Goal: Task Accomplishment & Management: Complete application form

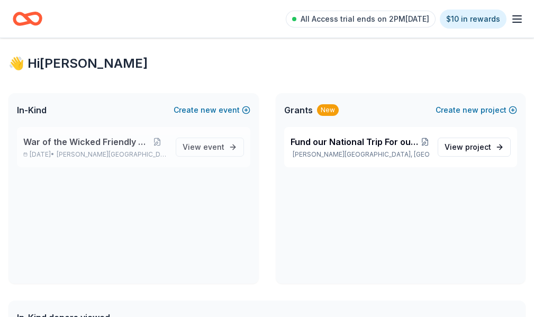
click at [113, 159] on div "War of the Wicked Friendly 10uC [DATE] • [PERSON_NAME][GEOGRAPHIC_DATA], [GEOGR…" at bounding box center [95, 146] width 144 height 23
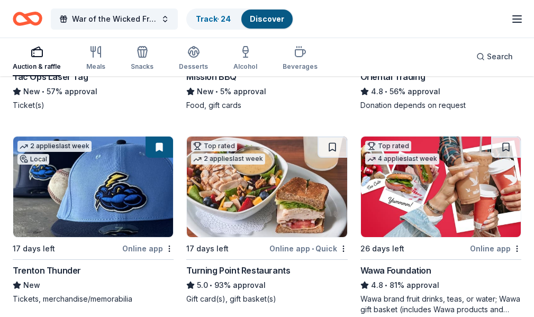
scroll to position [294, 0]
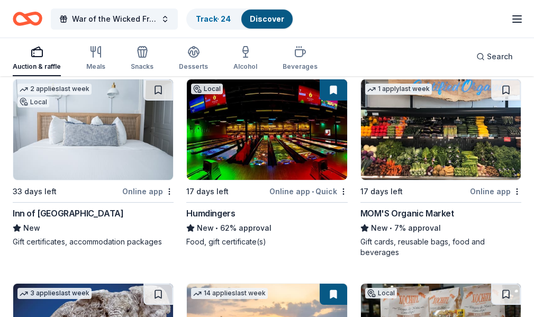
scroll to position [1127, 0]
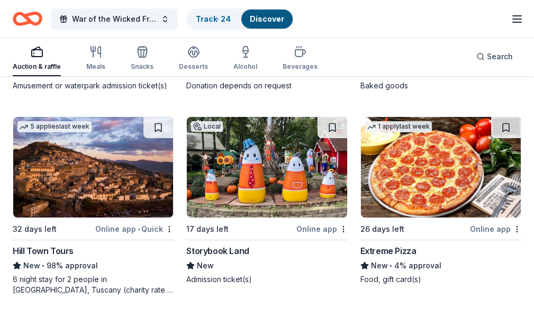
scroll to position [1907, 0]
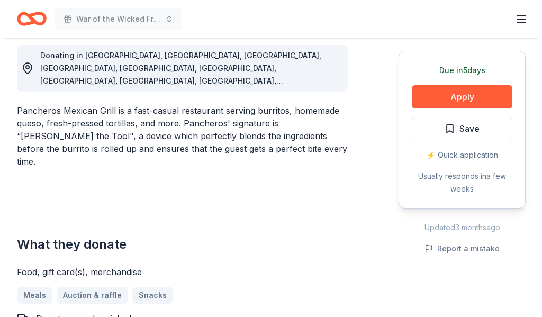
scroll to position [388, 0]
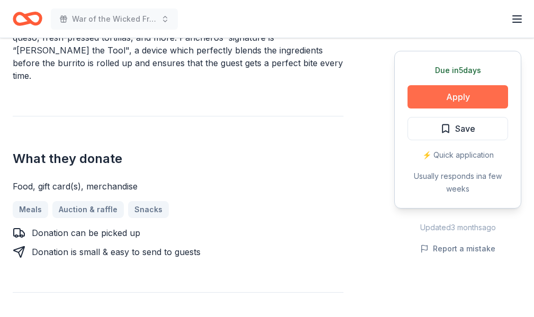
click at [433, 103] on button "Apply" at bounding box center [457, 96] width 101 height 23
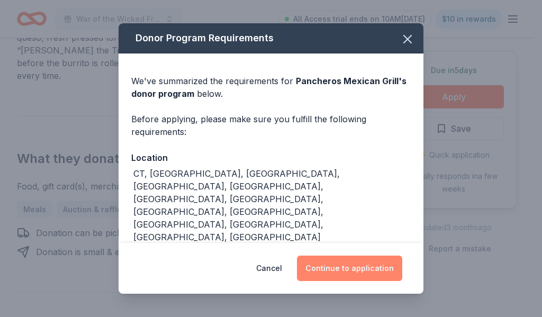
click at [354, 265] on button "Continue to application" at bounding box center [349, 268] width 105 height 25
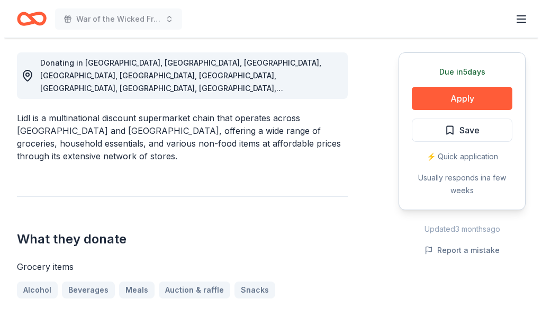
scroll to position [388, 0]
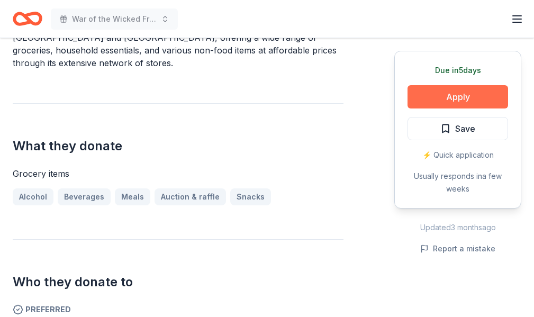
click at [471, 103] on button "Apply" at bounding box center [457, 96] width 101 height 23
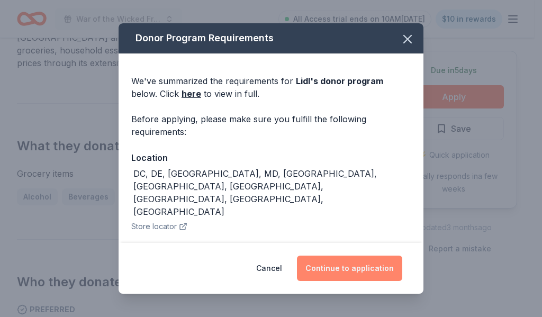
click at [358, 267] on button "Continue to application" at bounding box center [349, 268] width 105 height 25
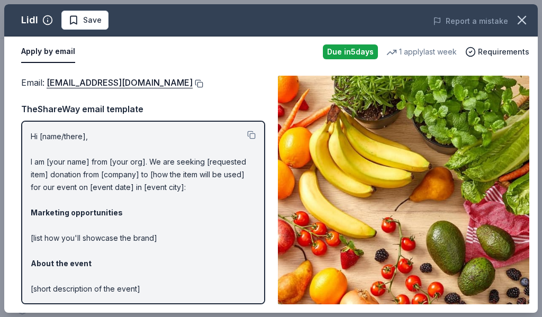
click at [193, 84] on button at bounding box center [198, 83] width 11 height 8
click at [193, 83] on button at bounding box center [198, 83] width 11 height 8
click at [193, 84] on button at bounding box center [198, 83] width 11 height 8
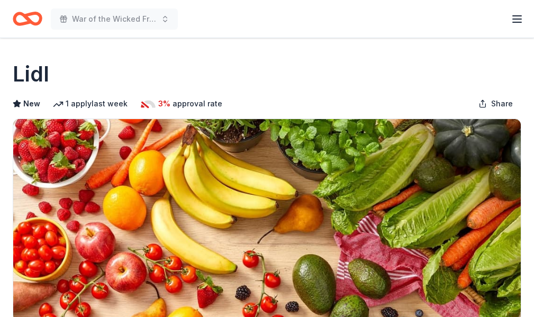
scroll to position [388, 0]
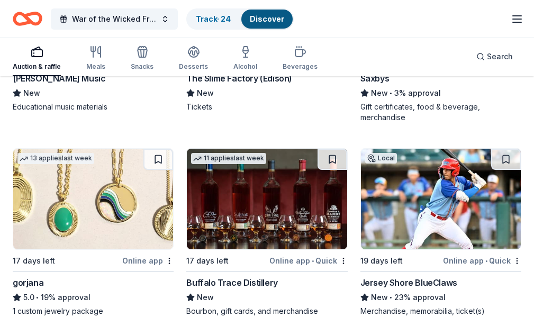
scroll to position [2999, 0]
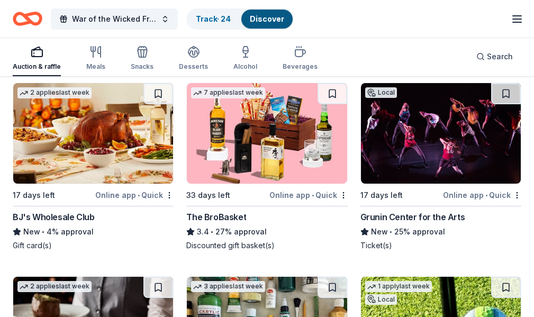
scroll to position [3194, 0]
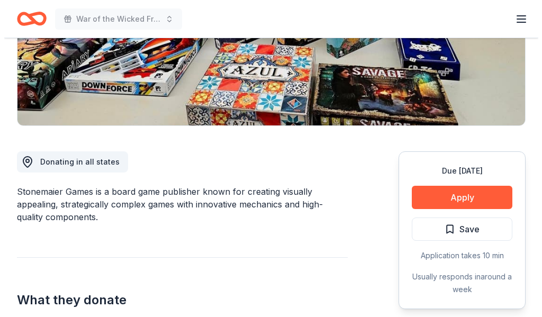
scroll to position [388, 0]
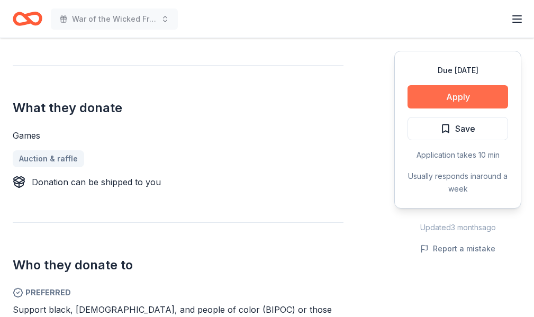
click at [442, 98] on button "Apply" at bounding box center [457, 96] width 101 height 23
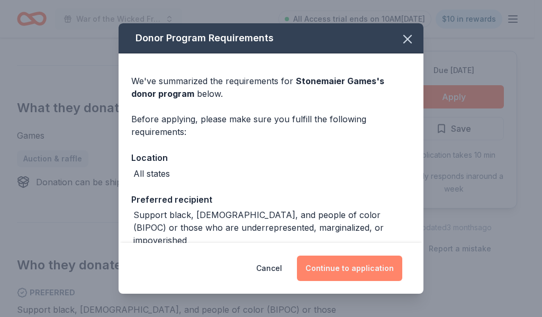
click at [350, 277] on button "Continue to application" at bounding box center [349, 268] width 105 height 25
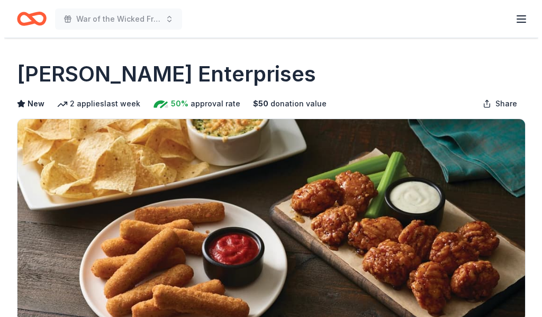
scroll to position [194, 0]
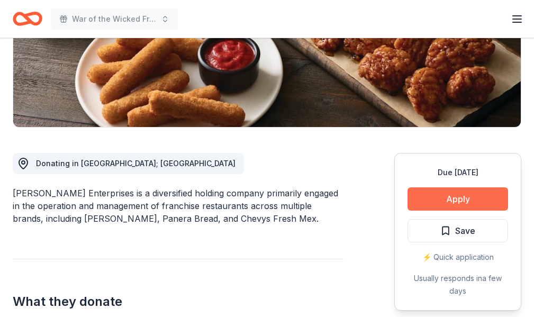
click at [430, 199] on button "Apply" at bounding box center [457, 198] width 101 height 23
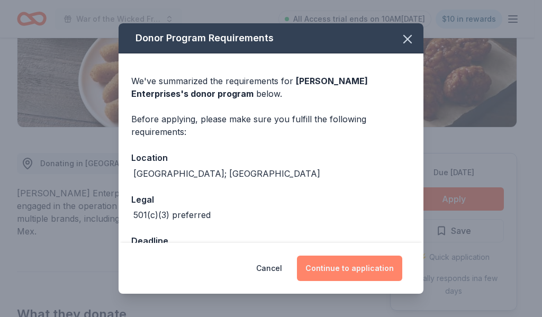
click at [373, 258] on button "Continue to application" at bounding box center [349, 268] width 105 height 25
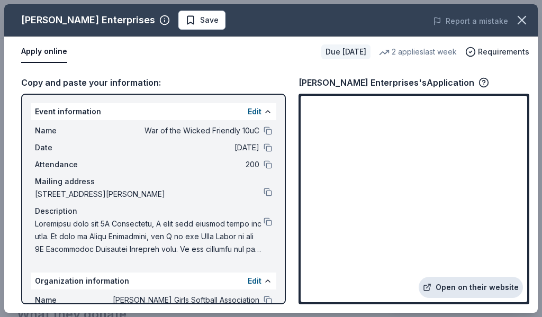
click at [449, 289] on link "Open on their website" at bounding box center [471, 287] width 104 height 21
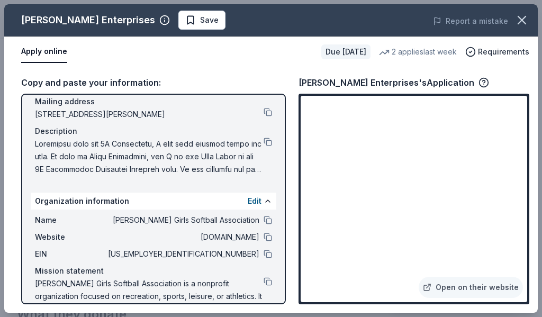
scroll to position [105, 0]
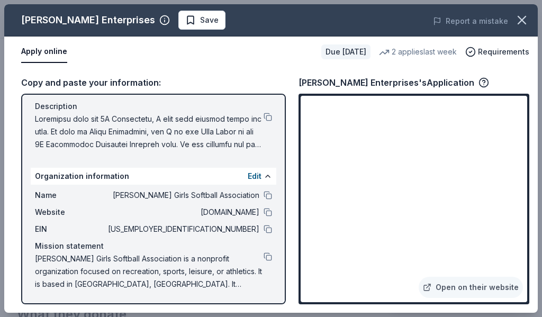
click at [265, 229] on div "Name Hamilton Girls Softball Association Website hgsanj.org EIN 22-3191188 Miss…" at bounding box center [154, 240] width 246 height 110
click at [264, 230] on button at bounding box center [268, 229] width 8 height 8
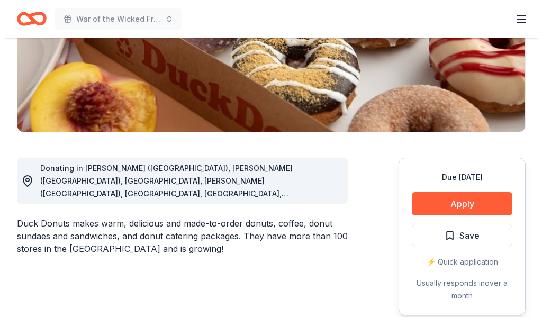
scroll to position [194, 0]
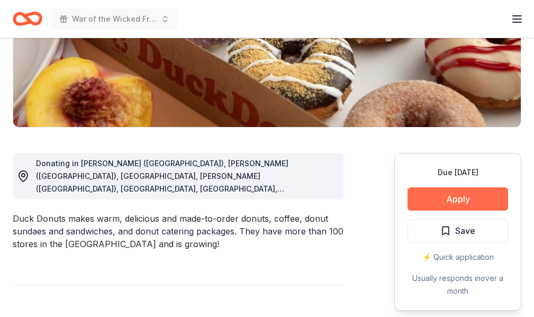
click at [417, 204] on button "Apply" at bounding box center [457, 198] width 101 height 23
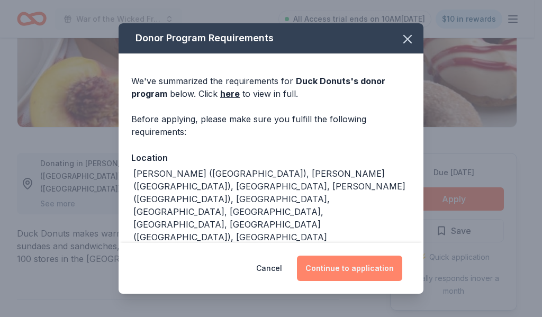
click at [383, 265] on button "Continue to application" at bounding box center [349, 268] width 105 height 25
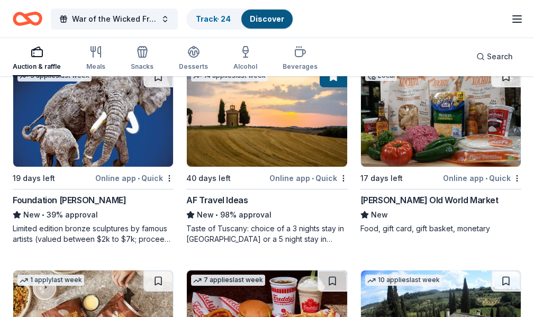
scroll to position [1355, 0]
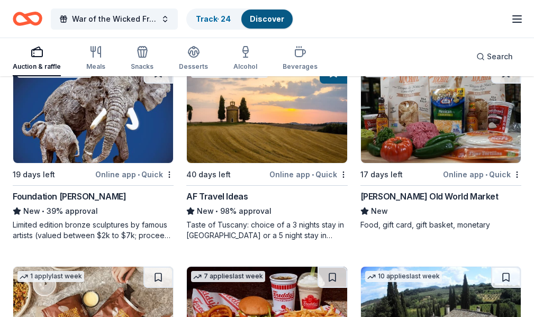
click at [476, 58] on div "Search" at bounding box center [494, 56] width 37 height 13
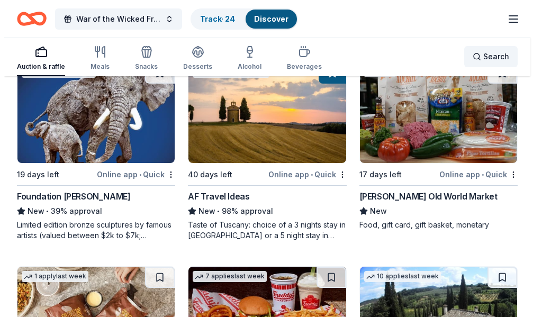
scroll to position [1346, 0]
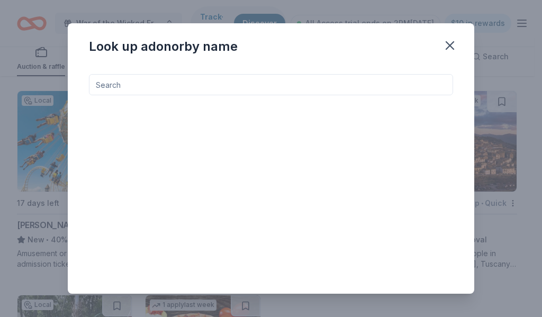
click at [268, 87] on input at bounding box center [271, 84] width 364 height 21
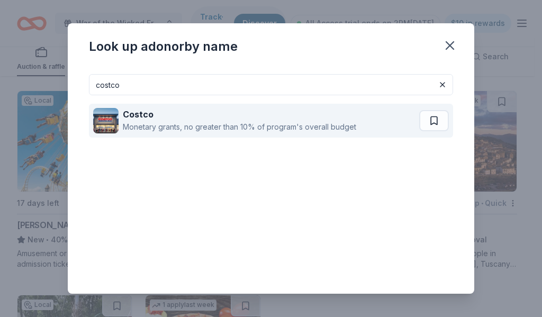
type input "costco"
click at [274, 117] on div "Costco" at bounding box center [239, 114] width 233 height 13
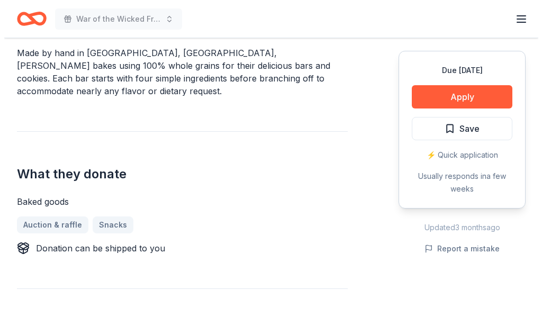
scroll to position [388, 0]
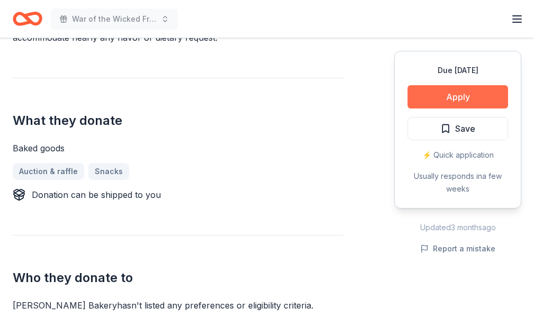
click at [468, 103] on button "Apply" at bounding box center [457, 96] width 101 height 23
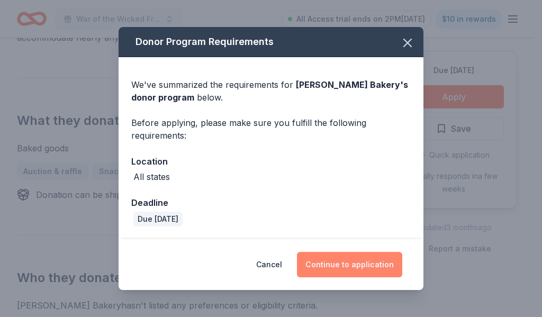
click at [378, 260] on button "Continue to application" at bounding box center [349, 264] width 105 height 25
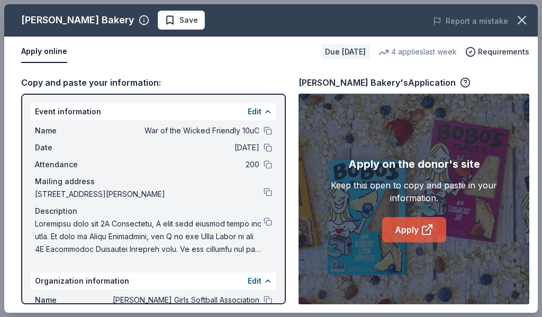
click at [434, 229] on link "Apply" at bounding box center [414, 229] width 64 height 25
click at [412, 231] on link "Apply" at bounding box center [414, 229] width 64 height 25
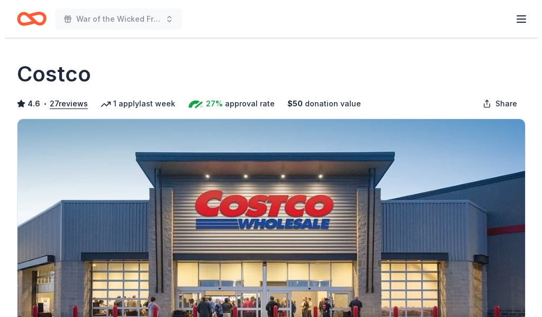
scroll to position [388, 0]
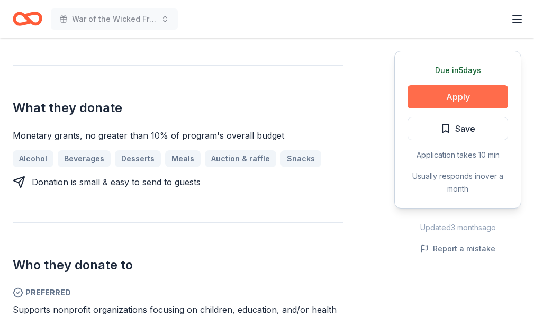
click at [458, 98] on button "Apply" at bounding box center [457, 96] width 101 height 23
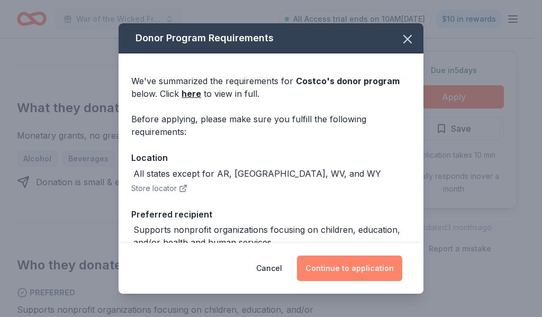
click at [381, 267] on button "Continue to application" at bounding box center [349, 268] width 105 height 25
